Goal: Register for event/course

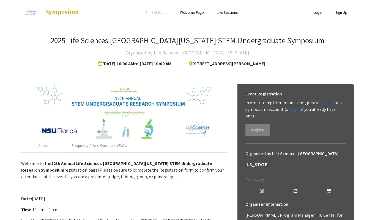
click at [324, 104] on link "sign up" at bounding box center [327, 103] width 14 height 6
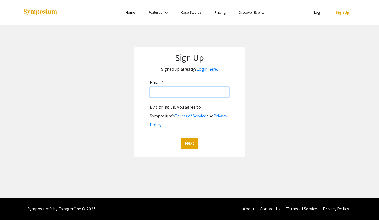
click at [196, 93] on input "Email: *" at bounding box center [189, 92] width 79 height 10
type input "pgannett@nova.edu"
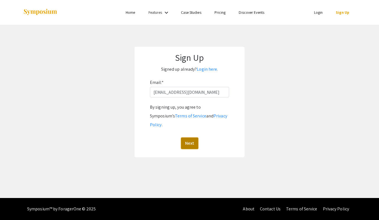
click at [188, 138] on button "Next" at bounding box center [189, 144] width 17 height 12
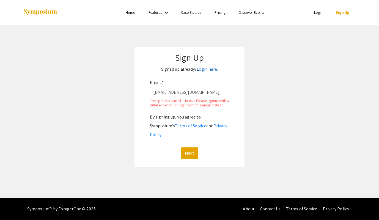
click at [202, 69] on link "Login here." at bounding box center [207, 69] width 21 height 6
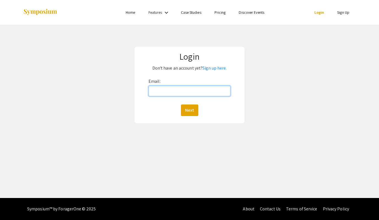
click at [166, 91] on input "Email:" at bounding box center [190, 91] width 82 height 10
type input "pgannett@nova.edu"
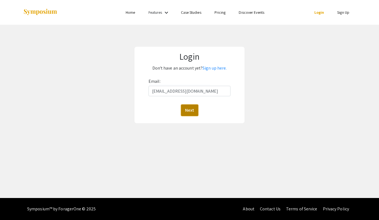
click at [191, 111] on button "Next" at bounding box center [189, 111] width 17 height 12
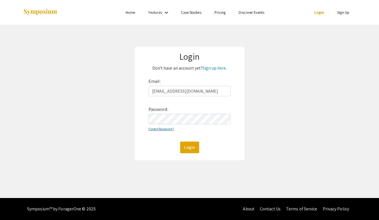
click at [155, 130] on link "Forgot Password?" at bounding box center [162, 129] width 26 height 4
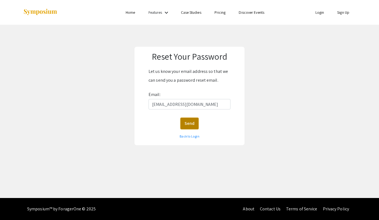
click at [188, 126] on button "Send" at bounding box center [190, 124] width 18 height 12
click at [188, 138] on link "Back to Login" at bounding box center [190, 136] width 20 height 4
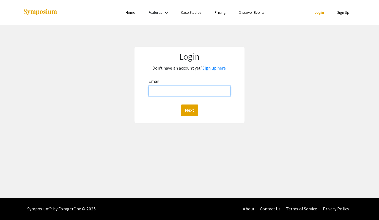
click at [167, 94] on input "Email:" at bounding box center [190, 91] width 82 height 10
type input "pgannett@nova.edu"
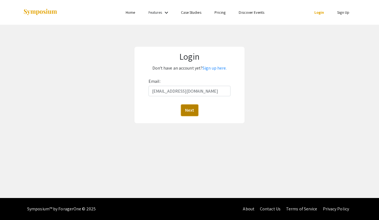
click at [188, 109] on button "Next" at bounding box center [189, 111] width 17 height 12
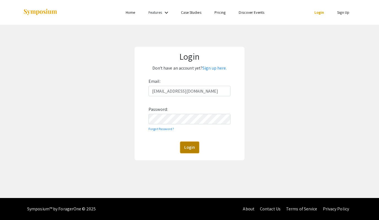
click at [184, 146] on button "Login" at bounding box center [189, 148] width 19 height 12
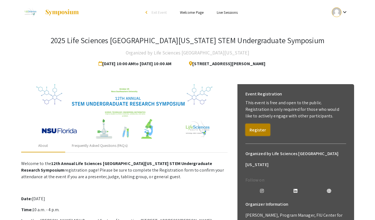
click at [252, 130] on button "Register" at bounding box center [258, 130] width 25 height 12
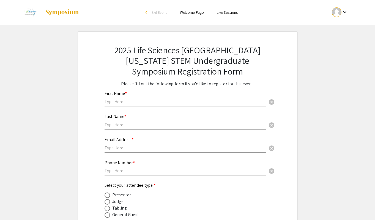
click at [153, 102] on input "text" at bounding box center [186, 102] width 162 height 6
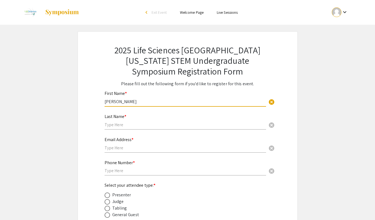
type input "Peter"
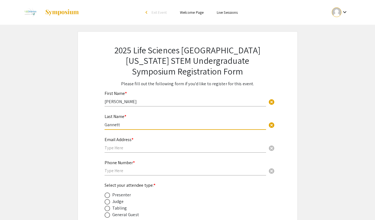
type input "Gannett"
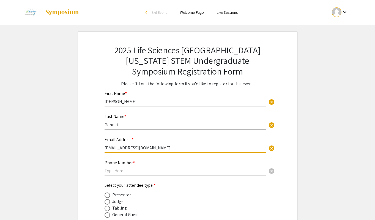
type input "pgannett@nova.edu"
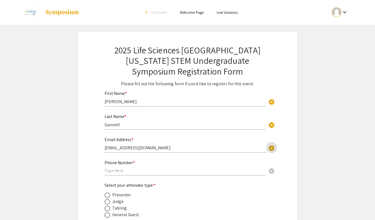
type input "q"
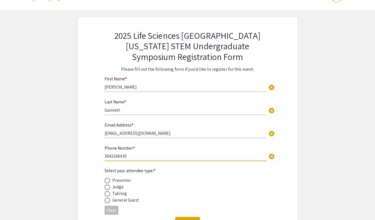
scroll to position [18, 0]
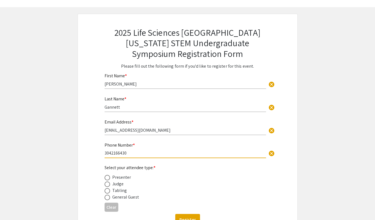
type input "3042166430"
click at [107, 187] on span at bounding box center [108, 185] width 6 height 6
click at [107, 187] on input "radio" at bounding box center [108, 185] width 6 height 6
radio input "true"
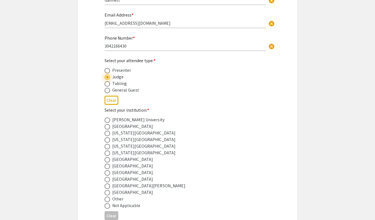
scroll to position [145, 0]
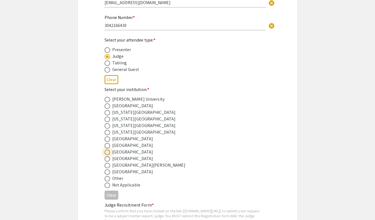
click at [107, 155] on span at bounding box center [108, 153] width 6 height 6
click at [107, 155] on input "radio" at bounding box center [108, 153] width 6 height 6
radio input "true"
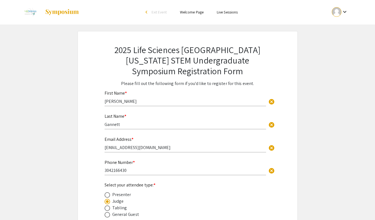
scroll to position [0, 0]
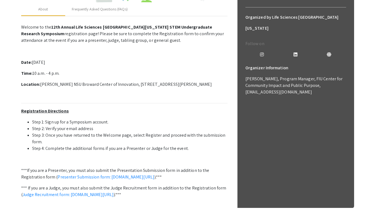
scroll to position [170, 0]
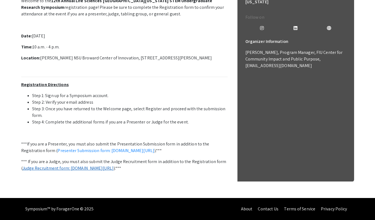
click at [83, 165] on link "Judge Recruitment form: [DOMAIN_NAME][URL]" at bounding box center [68, 168] width 91 height 6
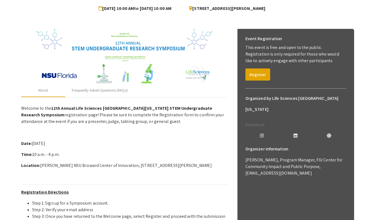
scroll to position [66, 0]
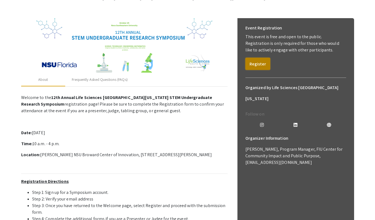
click at [258, 63] on button "Register" at bounding box center [258, 64] width 25 height 12
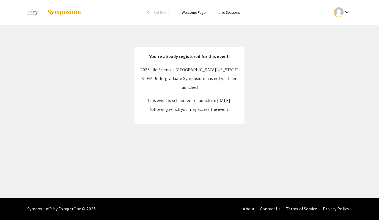
click at [111, 78] on app-register "You're already registered for this event. 2025 Life Sciences South Florida STEM…" at bounding box center [189, 85] width 379 height 77
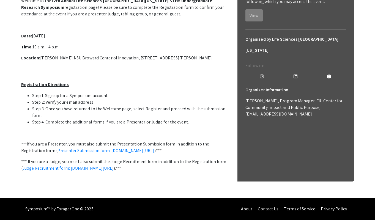
scroll to position [170, 0]
click at [116, 148] on link "Presenter Submission form: [DOMAIN_NAME][URL]" at bounding box center [106, 151] width 97 height 6
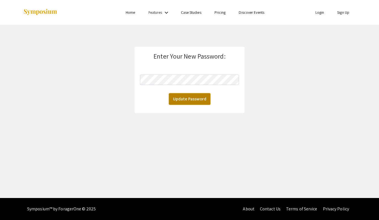
click at [185, 101] on button "Update Password" at bounding box center [190, 99] width 42 height 12
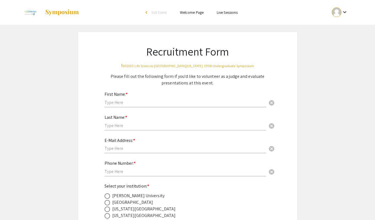
click at [132, 103] on input "text" at bounding box center [186, 103] width 162 height 6
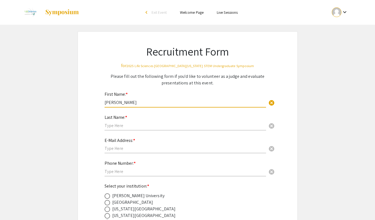
type input "[PERSON_NAME]"
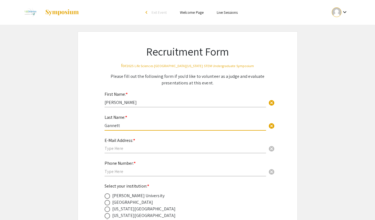
type input "Gannett"
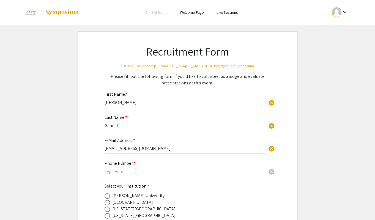
type input "pgannett@nova.edu"
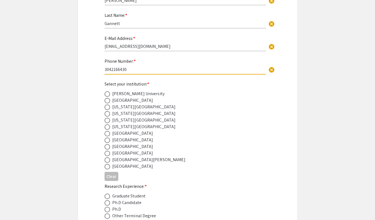
scroll to position [106, 0]
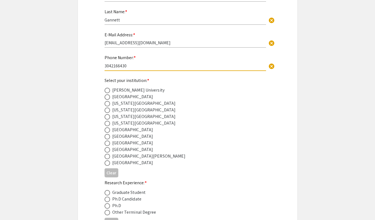
type input "3042166430"
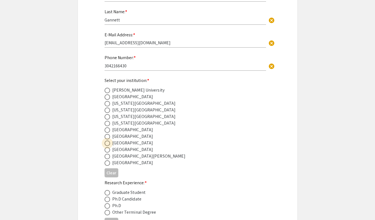
click at [108, 146] on span at bounding box center [108, 144] width 6 height 6
click at [108, 146] on input "radio" at bounding box center [108, 144] width 6 height 6
radio input "true"
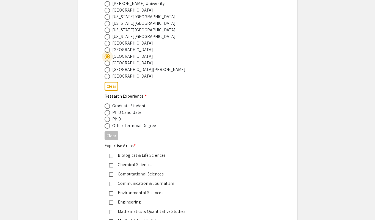
scroll to position [198, 0]
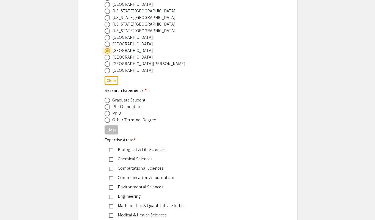
click at [107, 115] on span at bounding box center [108, 114] width 6 height 6
click at [107, 115] on input "radio" at bounding box center [108, 114] width 6 height 6
radio input "true"
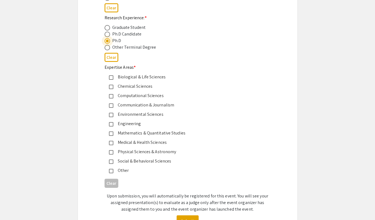
scroll to position [291, 0]
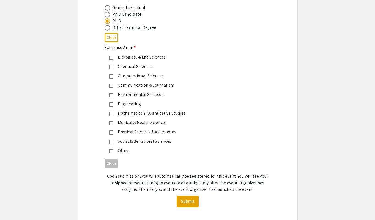
click at [112, 68] on mat-pseudo-checkbox at bounding box center [111, 67] width 4 height 4
click at [113, 79] on mat-pseudo-checkbox at bounding box center [111, 76] width 4 height 4
click at [113, 59] on mat-pseudo-checkbox at bounding box center [111, 58] width 4 height 4
click at [111, 125] on mat-pseudo-checkbox at bounding box center [111, 123] width 4 height 4
click at [110, 134] on mat-pseudo-checkbox at bounding box center [111, 133] width 4 height 4
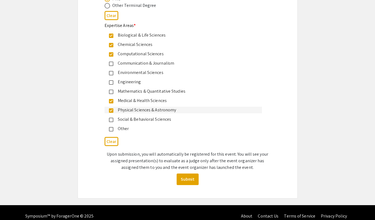
scroll to position [321, 0]
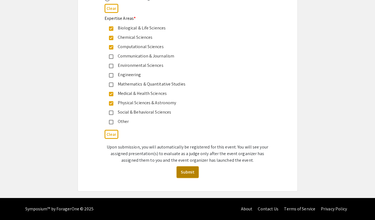
click at [186, 172] on button "Submit" at bounding box center [188, 173] width 22 height 12
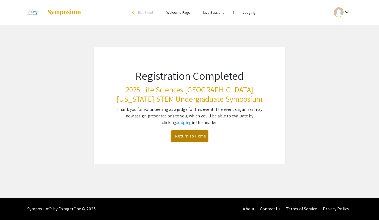
click at [180, 138] on link "Return to Home" at bounding box center [189, 137] width 37 height 12
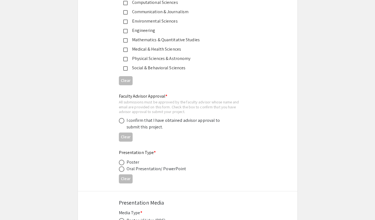
scroll to position [796, 0]
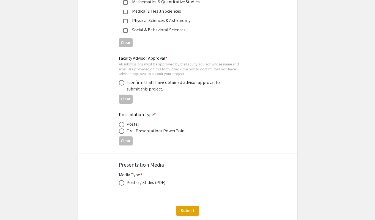
click at [237, 112] on div "Presentation Type * Poster Oral Presentation/ PowerPoint" at bounding box center [183, 123] width 129 height 23
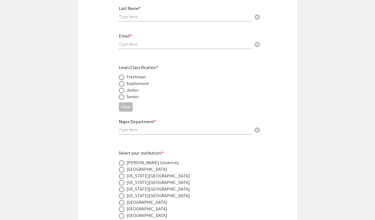
scroll to position [0, 0]
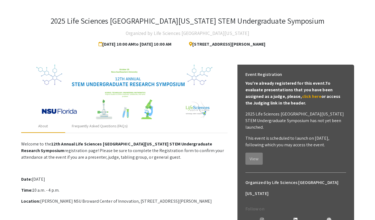
scroll to position [22, 0]
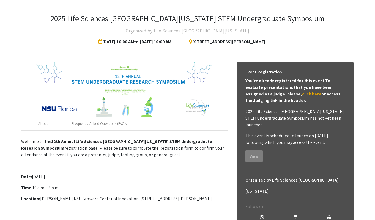
drag, startPoint x: 41, startPoint y: 199, endPoint x: 216, endPoint y: 198, distance: 175.4
click at [216, 198] on p "Location: [PERSON_NAME] NSU Broward Center of Innovation, [STREET_ADDRESS][PERS…" at bounding box center [124, 199] width 207 height 7
copy p "[PERSON_NAME] NSU Broward Center of Innovation, [STREET_ADDRESS][PERSON_NAME]"
